Goal: Navigation & Orientation: Find specific page/section

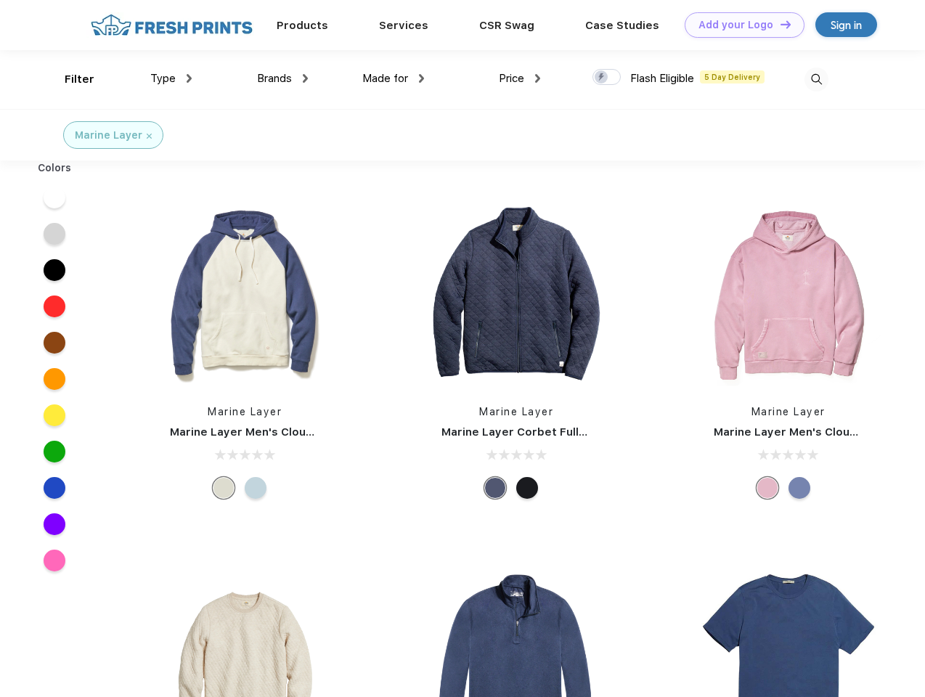
scroll to position [1, 0]
click at [739, 25] on link "Add your Logo Design Tool" at bounding box center [745, 24] width 120 height 25
click at [0, 0] on div "Design Tool" at bounding box center [0, 0] width 0 height 0
click at [779, 24] on link "Add your Logo Design Tool" at bounding box center [745, 24] width 120 height 25
click at [70, 79] on div "Filter" at bounding box center [80, 79] width 30 height 17
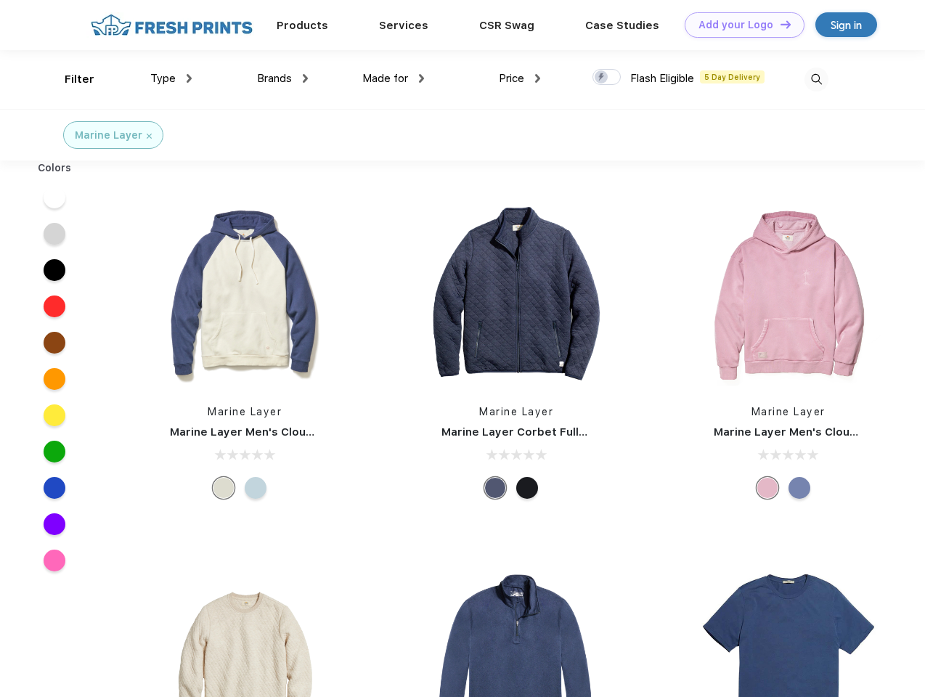
click at [171, 78] on span "Type" at bounding box center [162, 78] width 25 height 13
click at [282, 78] on span "Brands" at bounding box center [274, 78] width 35 height 13
click at [393, 78] on span "Made for" at bounding box center [385, 78] width 46 height 13
click at [520, 78] on span "Price" at bounding box center [511, 78] width 25 height 13
click at [607, 78] on div at bounding box center [606, 77] width 28 height 16
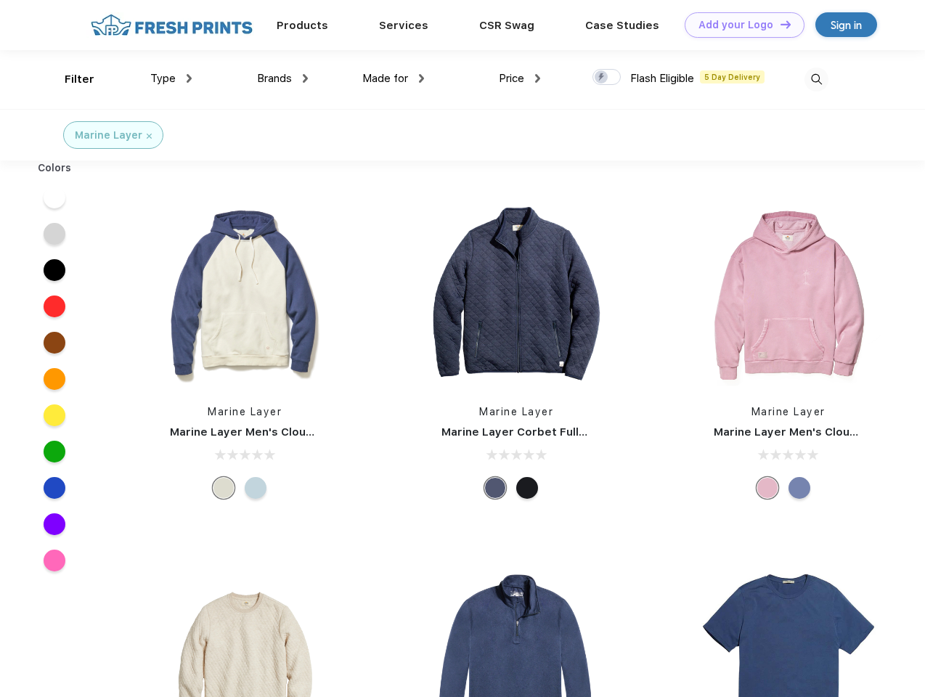
click at [602, 78] on input "checkbox" at bounding box center [596, 72] width 9 height 9
click at [816, 79] on img at bounding box center [816, 80] width 24 height 24
